Goal: Information Seeking & Learning: Learn about a topic

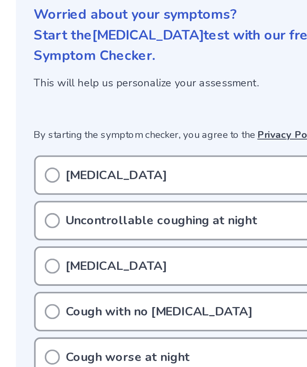
click at [48, 189] on icon at bounding box center [52, 193] width 8 height 8
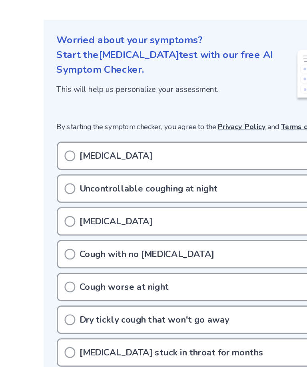
scroll to position [2, 0]
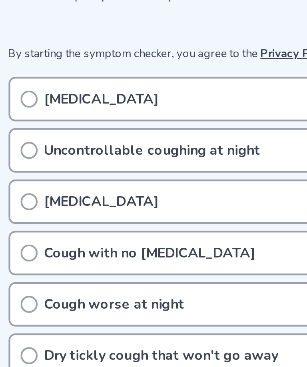
click at [48, 188] on icon at bounding box center [52, 192] width 8 height 8
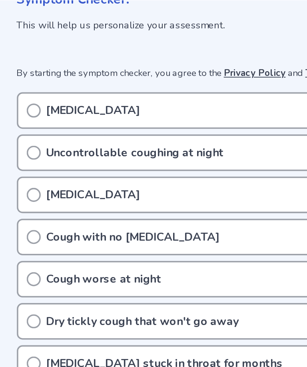
scroll to position [130, 0]
click at [48, 85] on circle at bounding box center [51, 87] width 7 height 7
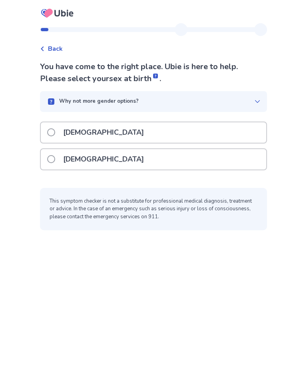
click at [53, 158] on span at bounding box center [51, 159] width 8 height 8
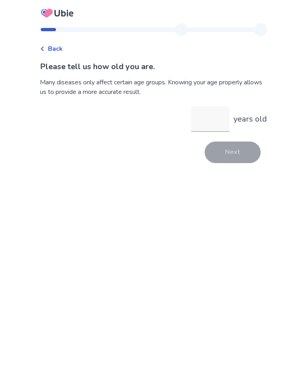
click at [210, 127] on input "years old" at bounding box center [210, 119] width 38 height 26
type input "**"
click at [247, 156] on button "Next" at bounding box center [233, 153] width 56 height 22
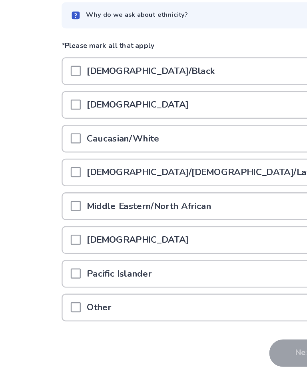
scroll to position [25, 0]
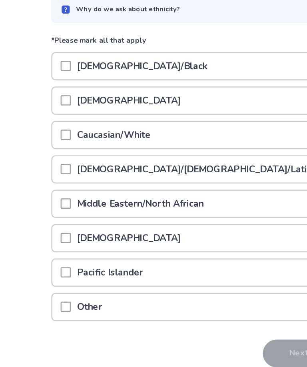
click at [54, 158] on span at bounding box center [51, 162] width 8 height 8
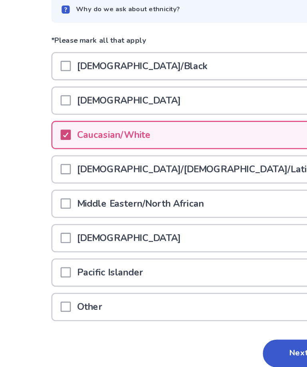
click at [217, 322] on button "Next" at bounding box center [233, 333] width 56 height 22
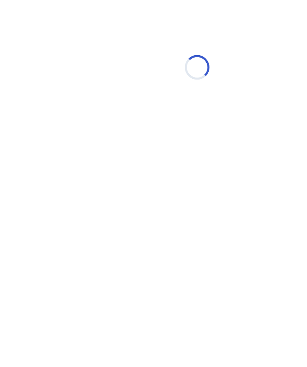
scroll to position [0, 0]
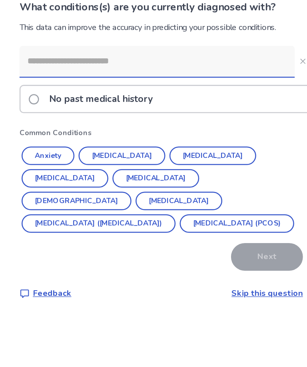
scroll to position [11, 0]
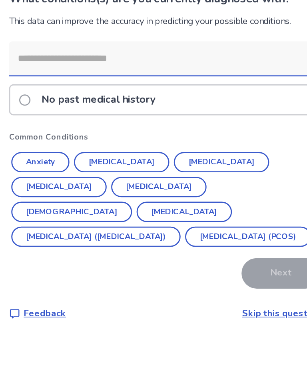
click at [99, 175] on button "Hypertension" at bounding box center [120, 182] width 68 height 14
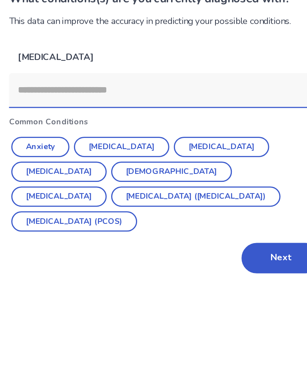
click at [205, 240] on button "Next" at bounding box center [233, 251] width 56 height 22
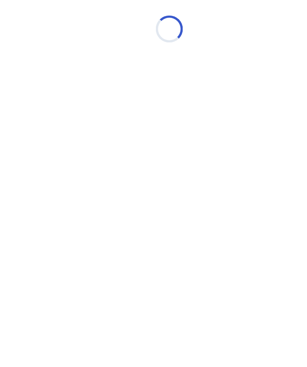
scroll to position [0, 0]
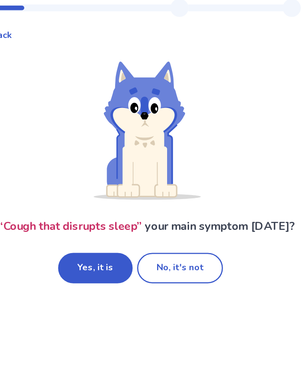
click at [95, 203] on button "Yes, it is" at bounding box center [121, 214] width 53 height 22
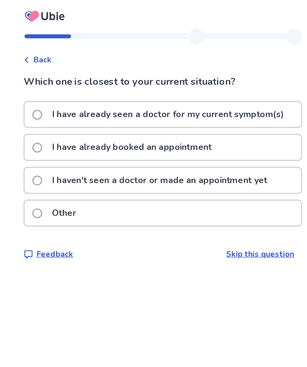
click at [47, 148] on span at bounding box center [51, 147] width 8 height 8
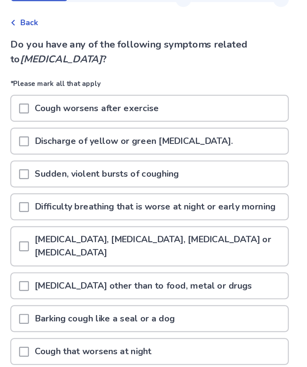
click at [47, 168] on span at bounding box center [51, 172] width 8 height 8
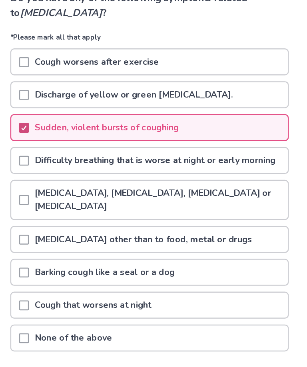
scroll to position [24, 0]
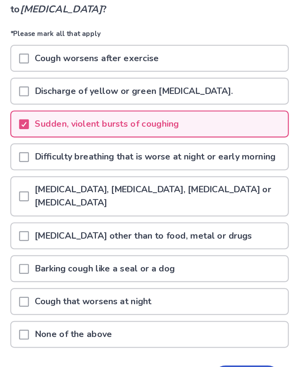
click at [47, 171] on span at bounding box center [51, 175] width 8 height 8
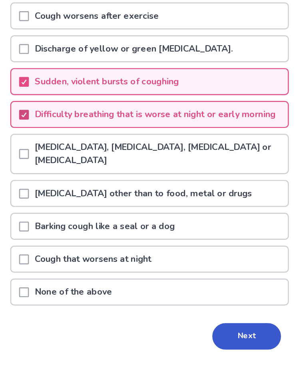
scroll to position [70, 0]
click at [205, 310] on button "Next" at bounding box center [233, 321] width 56 height 22
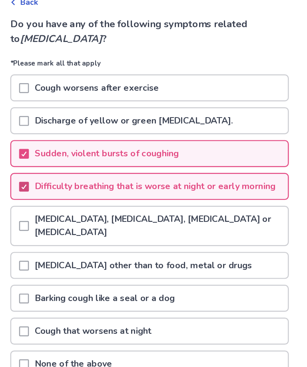
scroll to position [0, 0]
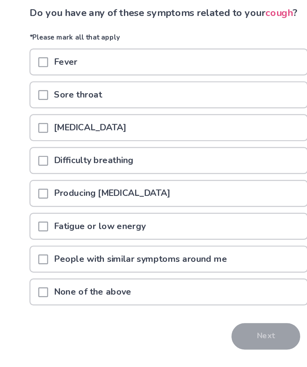
scroll to position [26, 0]
click at [47, 228] on span at bounding box center [51, 232] width 8 height 8
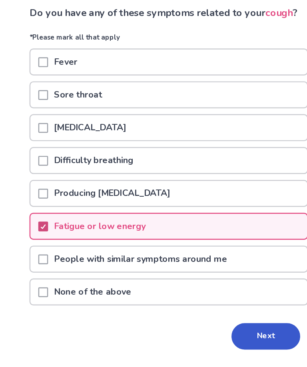
click at [212, 310] on button "Next" at bounding box center [233, 321] width 56 height 22
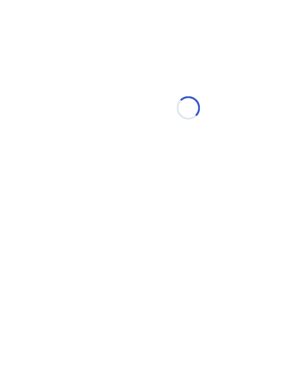
select select "*"
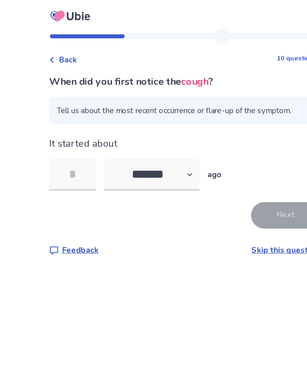
click at [72, 141] on input "tel" at bounding box center [59, 143] width 38 height 26
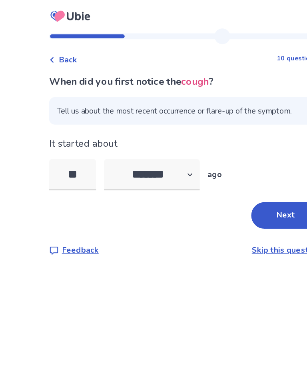
type input "*"
click at [159, 144] on select "******* ****** ******* ******** *******" at bounding box center [124, 143] width 78 height 26
select select "*"
click at [66, 144] on input "*" at bounding box center [59, 143] width 38 height 26
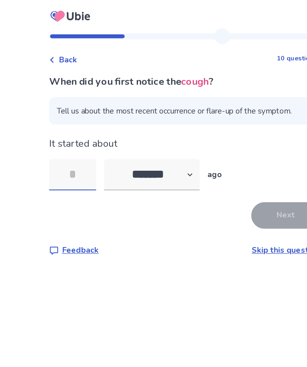
type input "*"
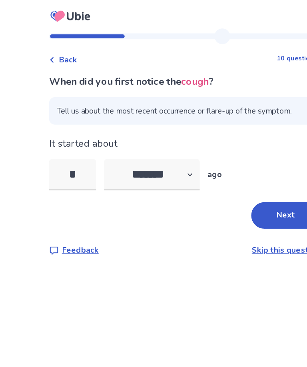
click at [231, 176] on button "Next" at bounding box center [233, 176] width 56 height 22
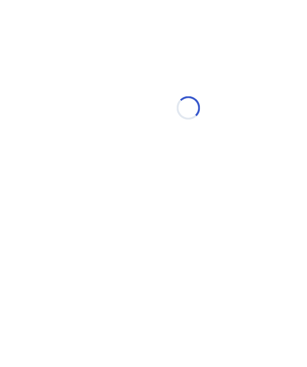
select select "*"
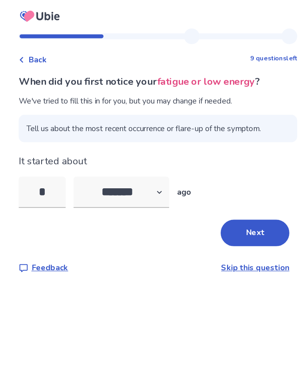
click at [43, 158] on input "*" at bounding box center [59, 157] width 38 height 26
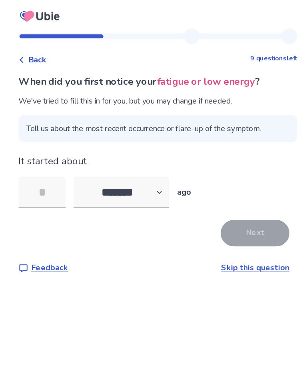
type input "*"
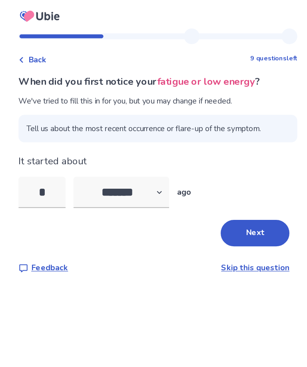
click at [205, 187] on button "Next" at bounding box center [233, 190] width 56 height 22
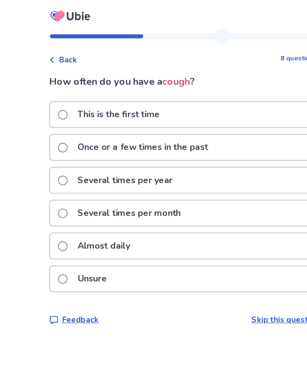
click at [50, 208] on div "Almost daily" at bounding box center [154, 200] width 226 height 20
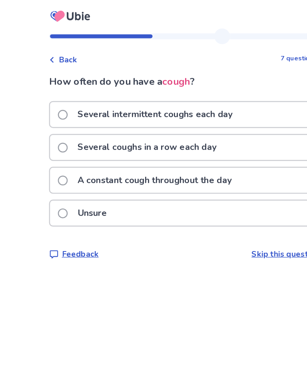
click at [52, 101] on label "Several intermittent coughs each day" at bounding box center [120, 93] width 147 height 20
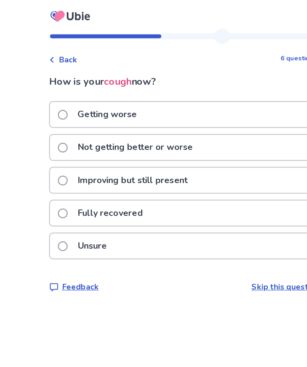
click at [55, 122] on span at bounding box center [51, 120] width 8 height 8
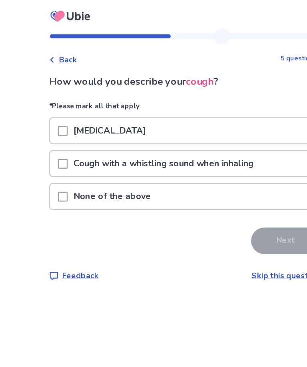
click at [55, 105] on span at bounding box center [51, 107] width 8 height 8
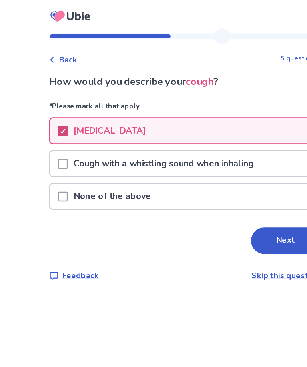
click at [228, 203] on button "Next" at bounding box center [233, 197] width 56 height 22
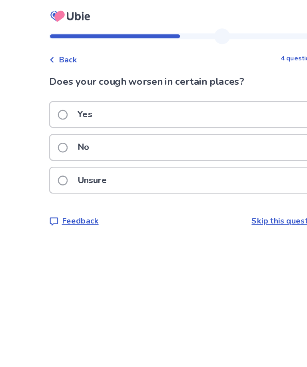
click at [55, 147] on span at bounding box center [51, 147] width 8 height 8
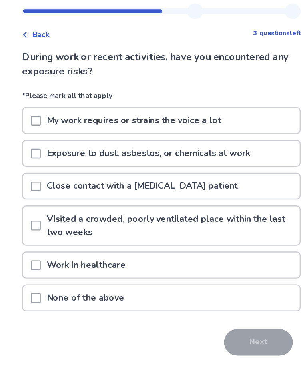
click at [47, 115] on span at bounding box center [51, 119] width 8 height 8
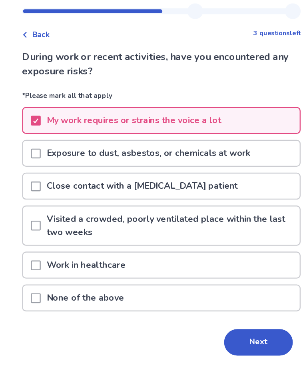
click at [47, 142] on span at bounding box center [51, 146] width 8 height 8
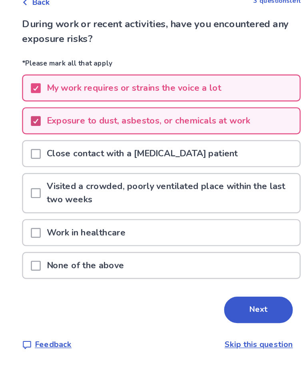
scroll to position [26, 0]
click at [216, 289] on button "Next" at bounding box center [233, 300] width 56 height 22
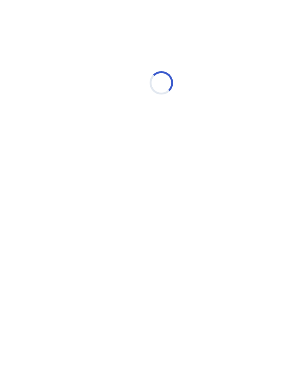
scroll to position [0, 0]
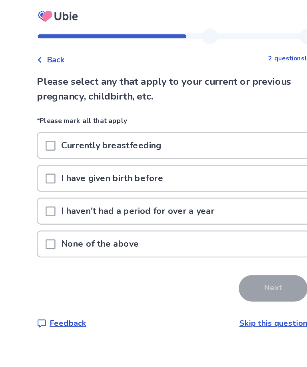
click at [47, 145] on span at bounding box center [51, 146] width 8 height 8
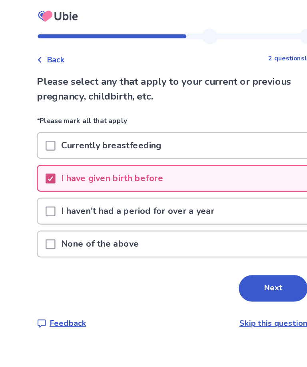
click at [47, 170] on span at bounding box center [51, 172] width 8 height 8
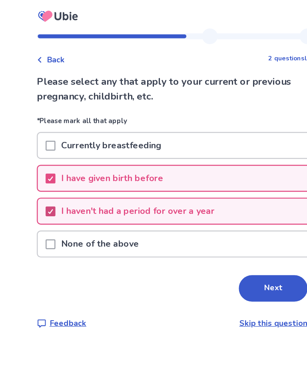
click at [216, 244] on button "Next" at bounding box center [233, 235] width 56 height 22
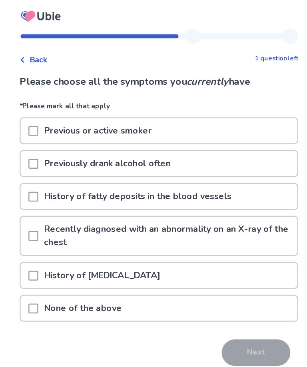
click at [47, 253] on span at bounding box center [51, 252] width 8 height 8
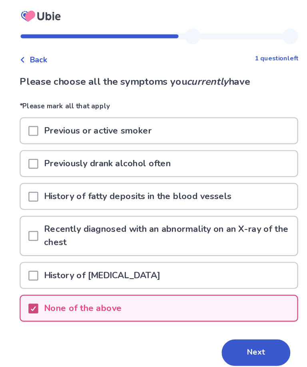
click at [205, 289] on button "Next" at bounding box center [233, 288] width 56 height 22
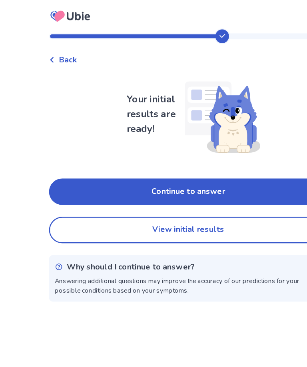
click at [191, 190] on button "View initial results" at bounding box center [153, 188] width 227 height 22
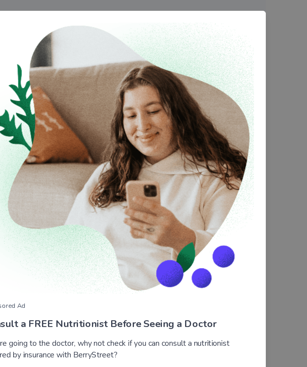
click at [226, 189] on div "Sponsored Ad Consult a FREE Nutritionist Before Seeing a Doctor Before going to…" at bounding box center [153, 183] width 307 height 367
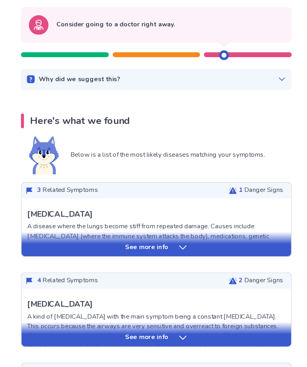
scroll to position [65, 0]
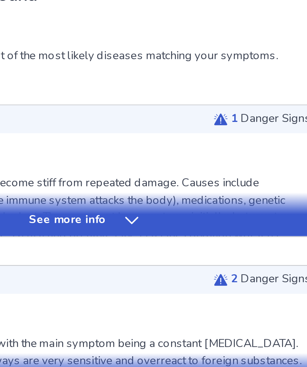
click at [171, 238] on icon at bounding box center [175, 242] width 8 height 8
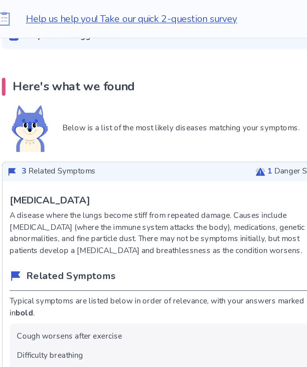
scroll to position [145, 0]
